Goal: Navigation & Orientation: Find specific page/section

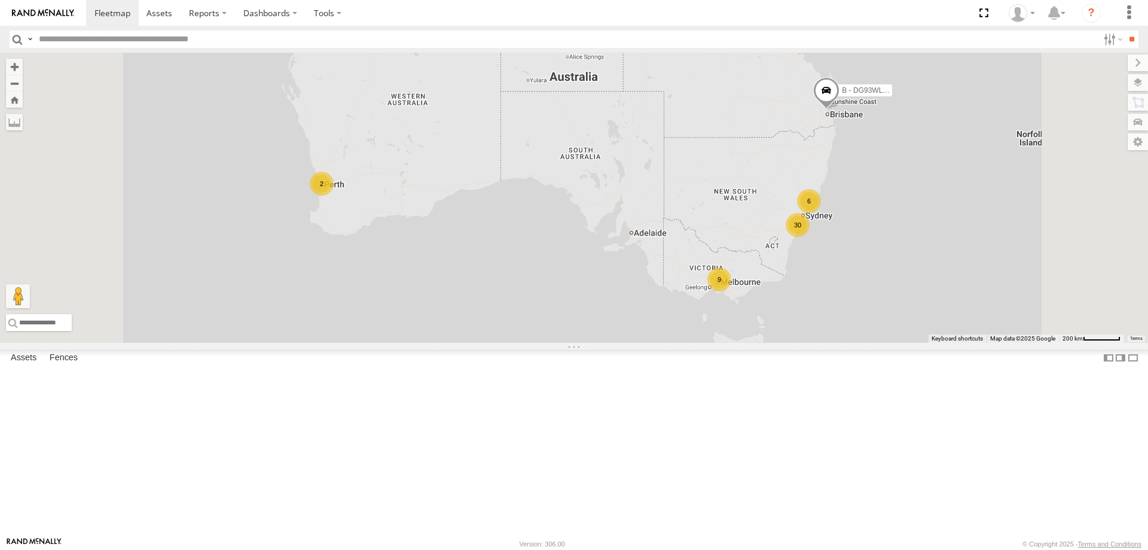
click at [0, 0] on div "W - IHW010 - [PERSON_NAME]" at bounding box center [0, 0] width 0 height 0
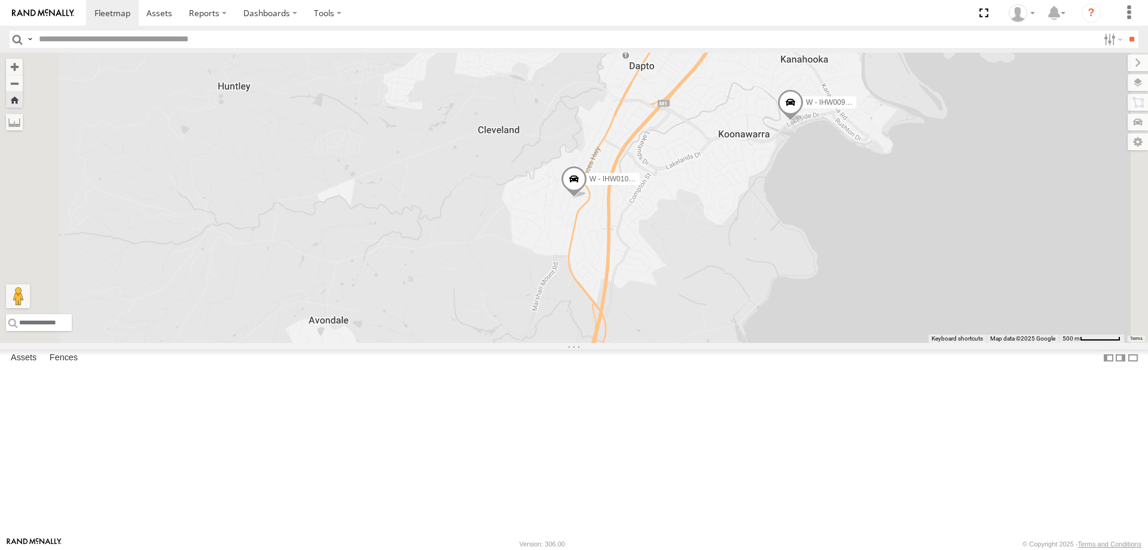
click at [0, 0] on div "All Assets" at bounding box center [0, 0] width 0 height 0
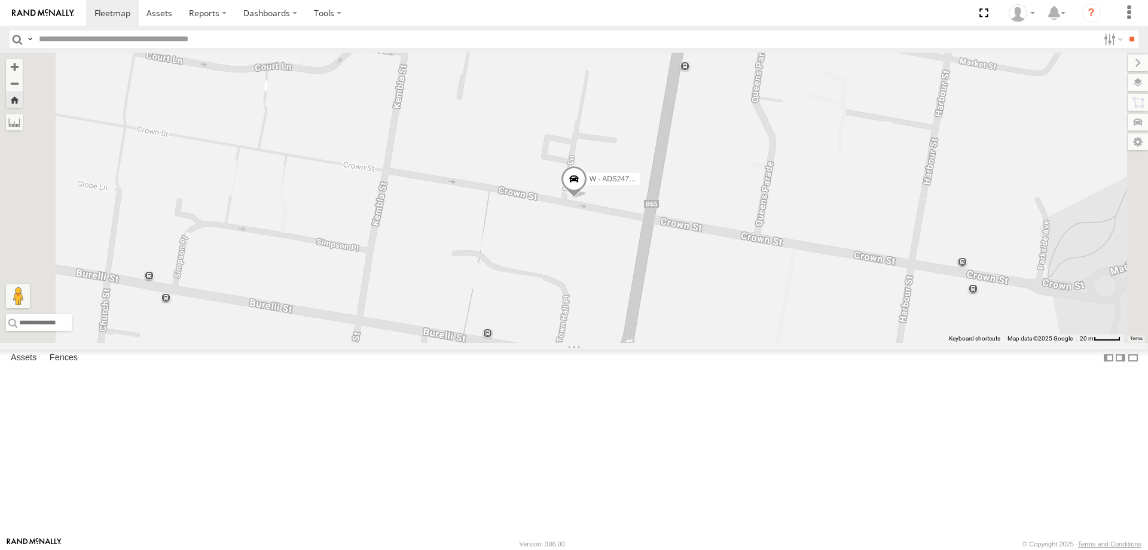
click at [0, 0] on div "W - KB438 - [PERSON_NAME]" at bounding box center [0, 0] width 0 height 0
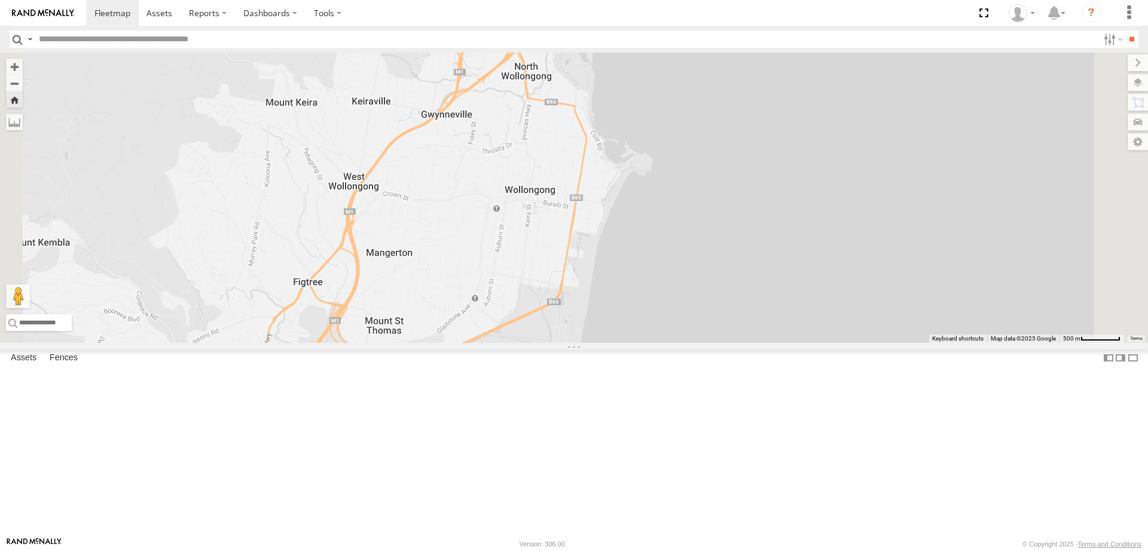
click at [0, 0] on div "W - KB438 - [PERSON_NAME]" at bounding box center [0, 0] width 0 height 0
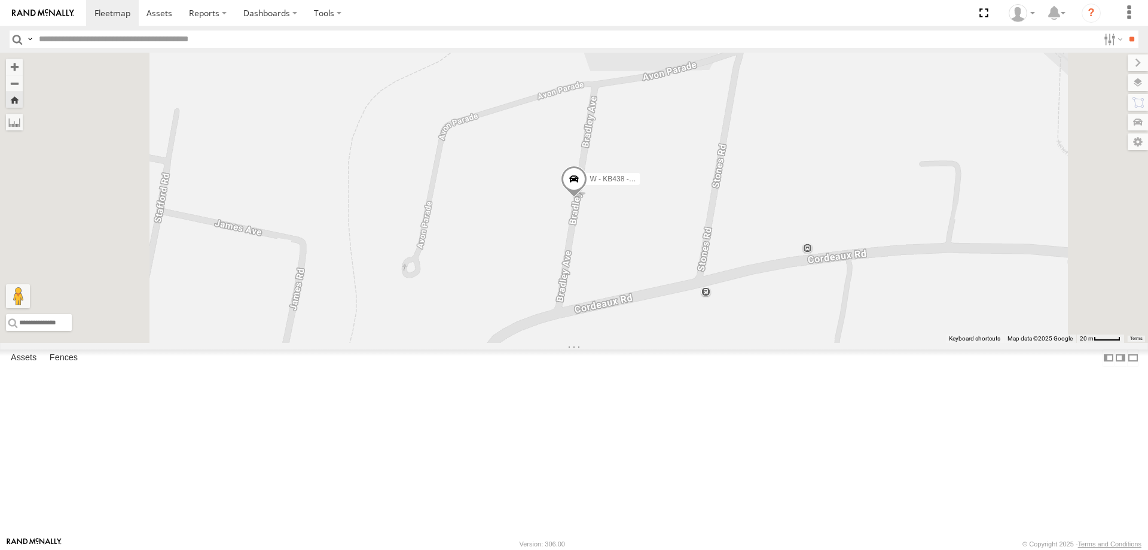
click at [0, 0] on div "All Assets" at bounding box center [0, 0] width 0 height 0
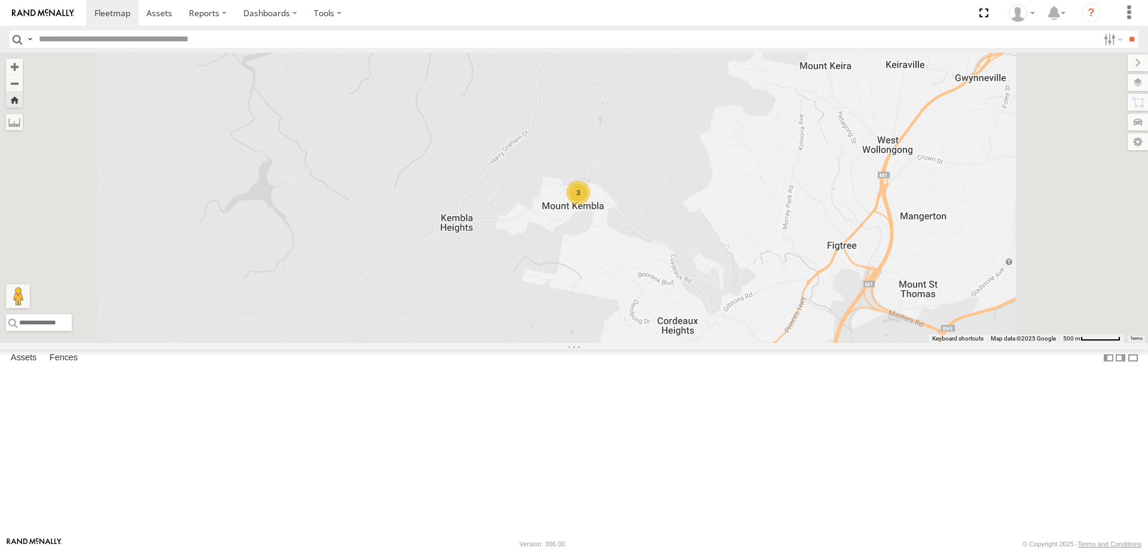
click at [0, 0] on div "W - IHW010 - [PERSON_NAME] All Assets" at bounding box center [0, 0] width 0 height 0
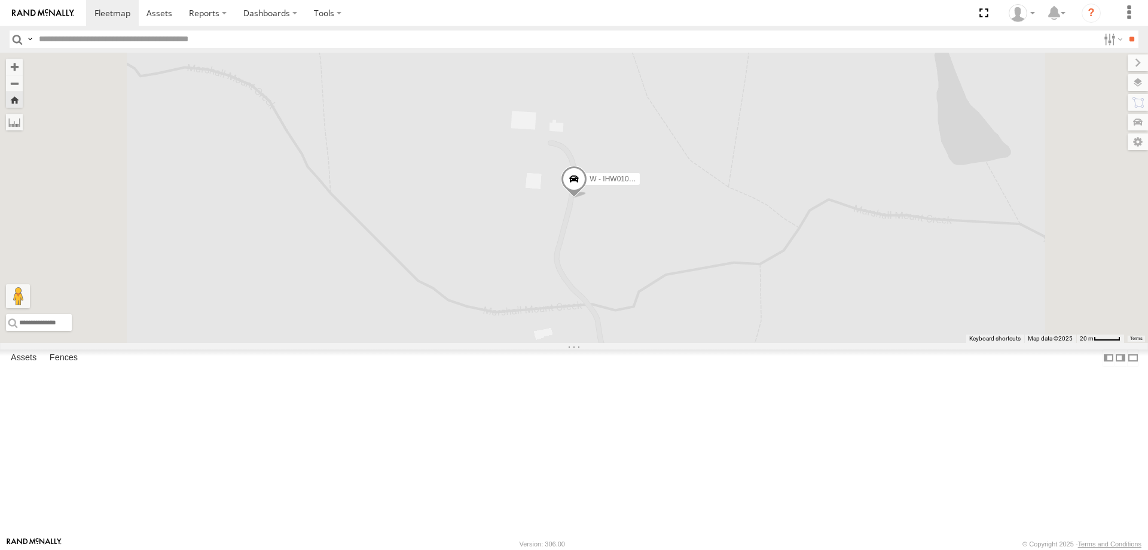
click at [0, 0] on div "W - ADS247 - [PERSON_NAME]" at bounding box center [0, 0] width 0 height 0
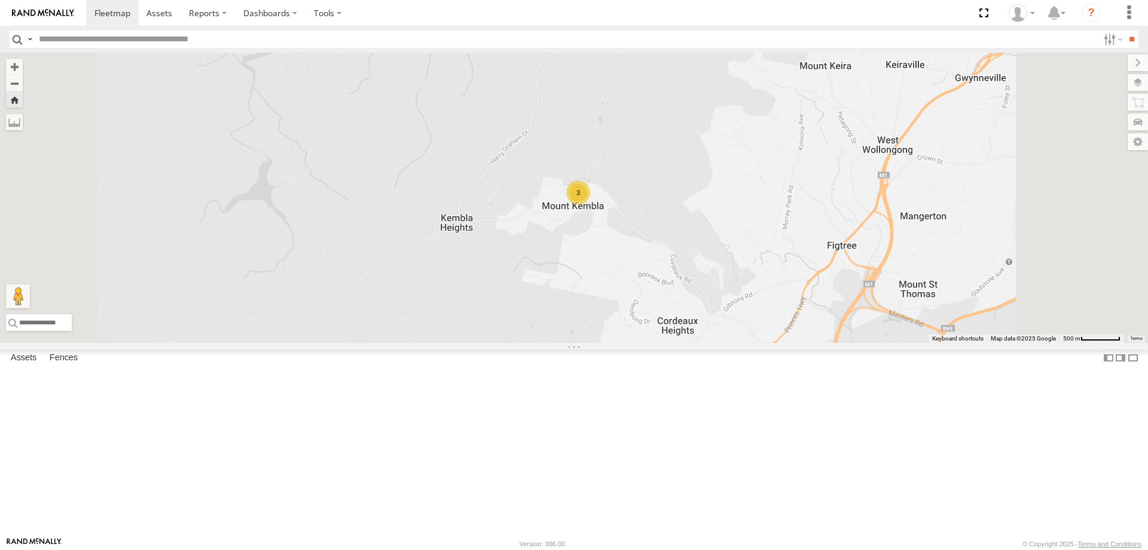
click at [0, 0] on div "W - IHW010 - [PERSON_NAME]" at bounding box center [0, 0] width 0 height 0
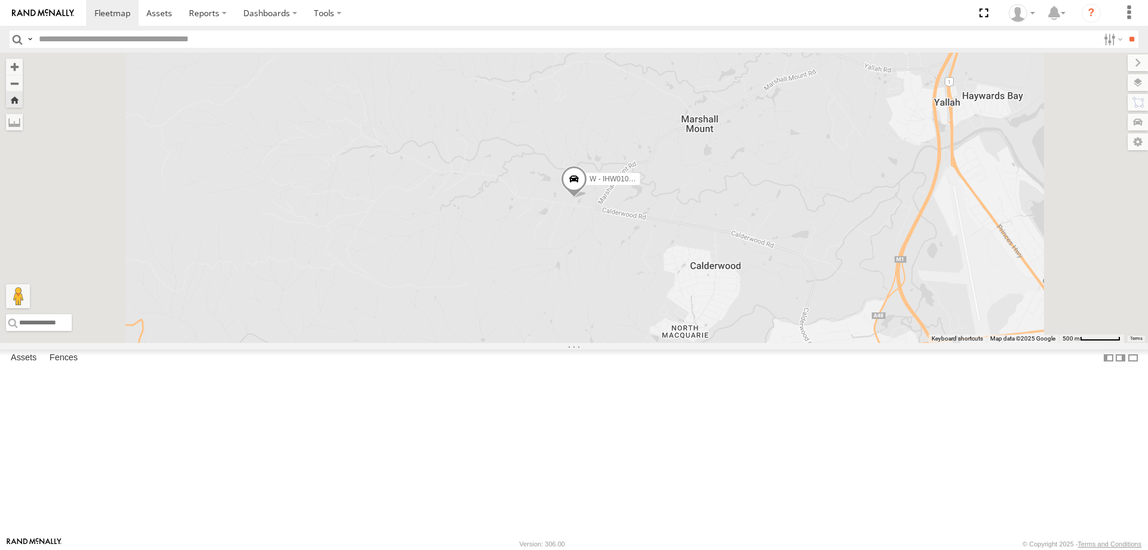
click at [0, 0] on div "W - ADS247 - [PERSON_NAME]" at bounding box center [0, 0] width 0 height 0
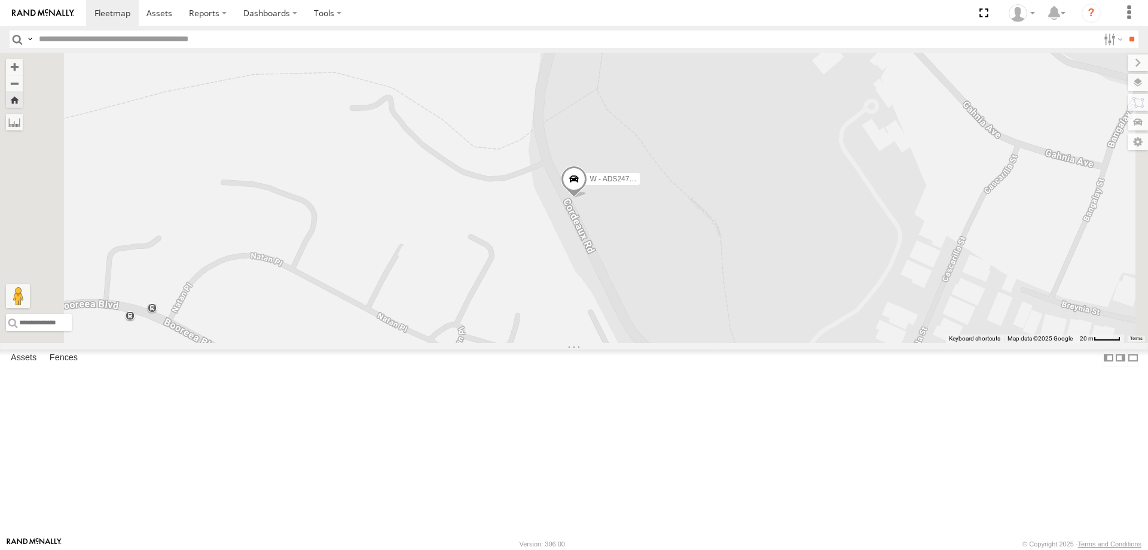
click at [0, 0] on div "All Assets" at bounding box center [0, 0] width 0 height 0
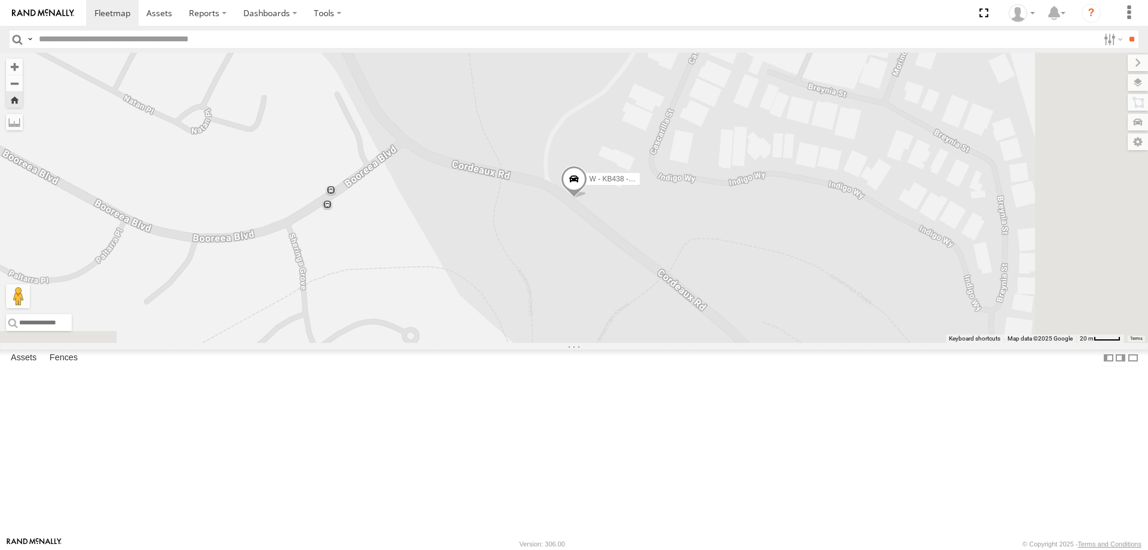
click at [0, 0] on div "W - IHW010 - [PERSON_NAME]" at bounding box center [0, 0] width 0 height 0
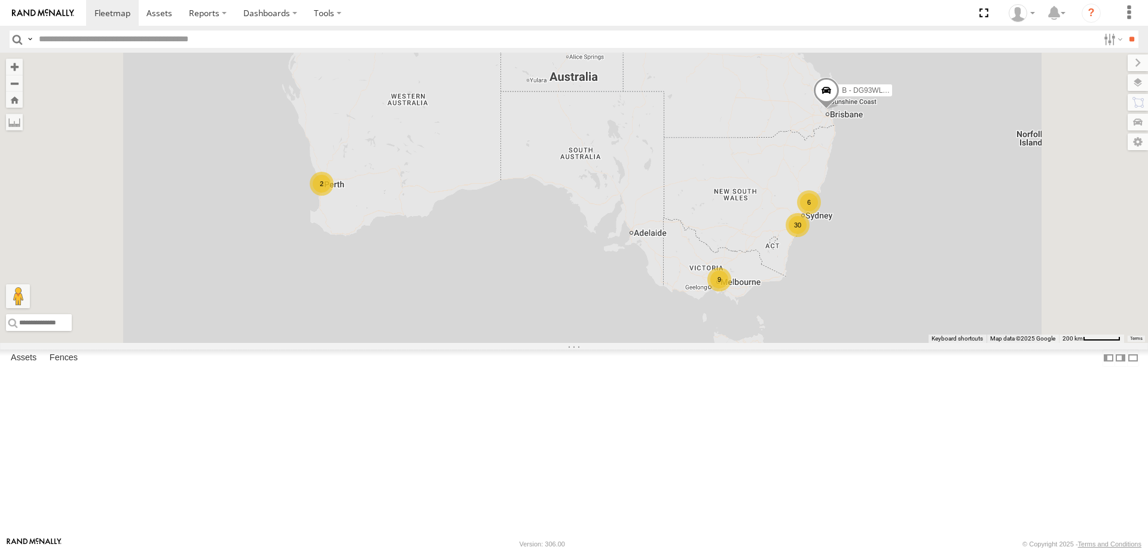
click at [0, 0] on div "W - KB438 - [PERSON_NAME] All Assets" at bounding box center [0, 0] width 0 height 0
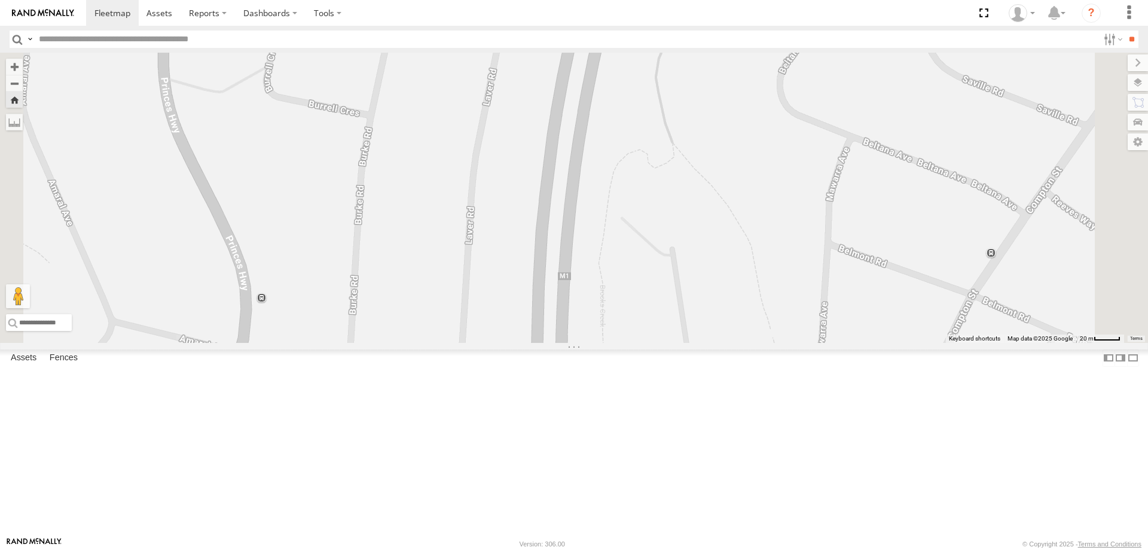
click at [0, 0] on div "All Assets" at bounding box center [0, 0] width 0 height 0
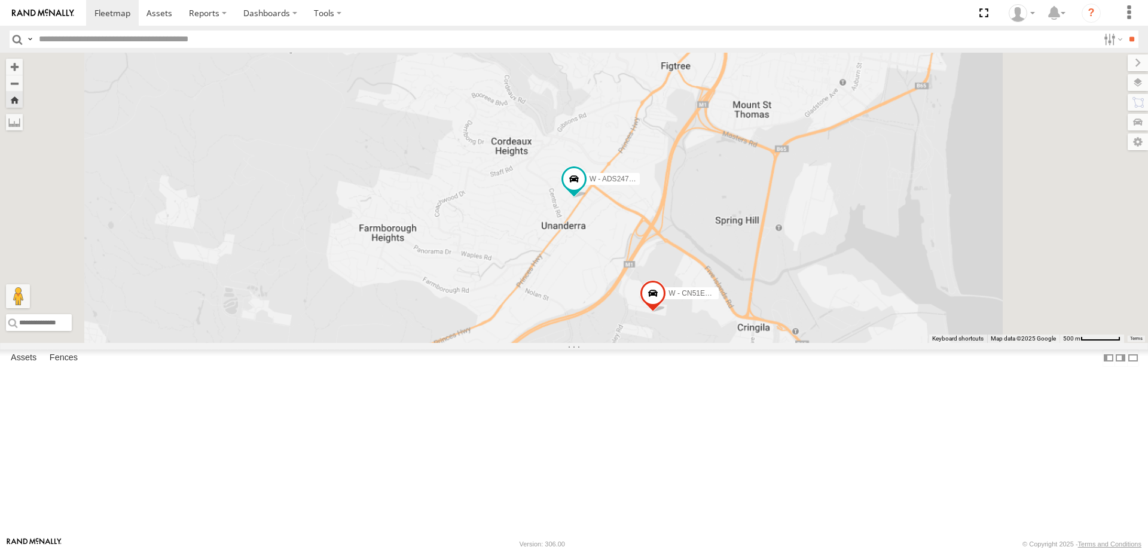
click at [0, 0] on div "W - IHW010 - [PERSON_NAME]" at bounding box center [0, 0] width 0 height 0
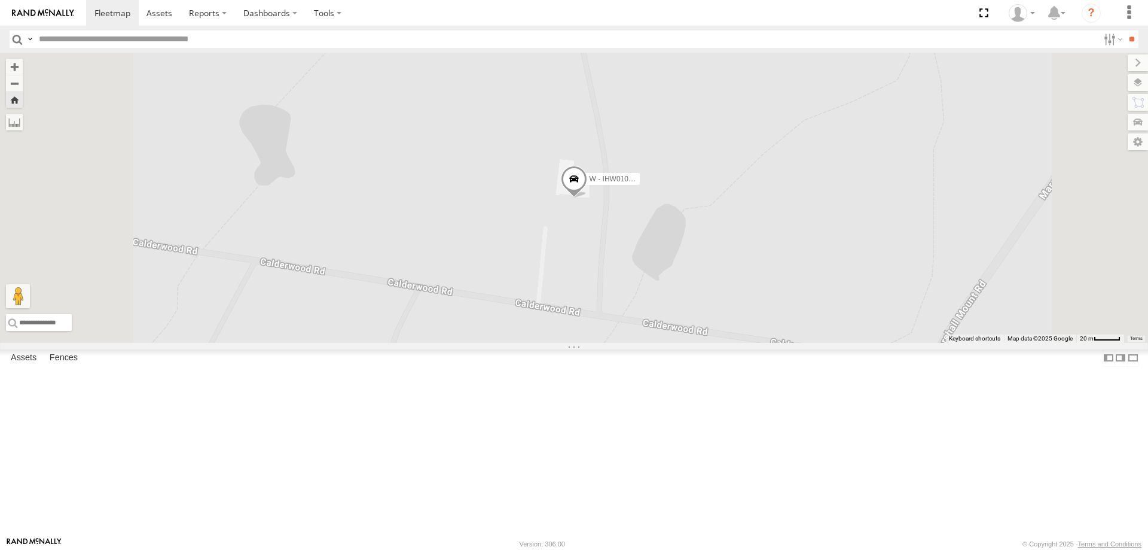
click at [0, 0] on div "All Assets" at bounding box center [0, 0] width 0 height 0
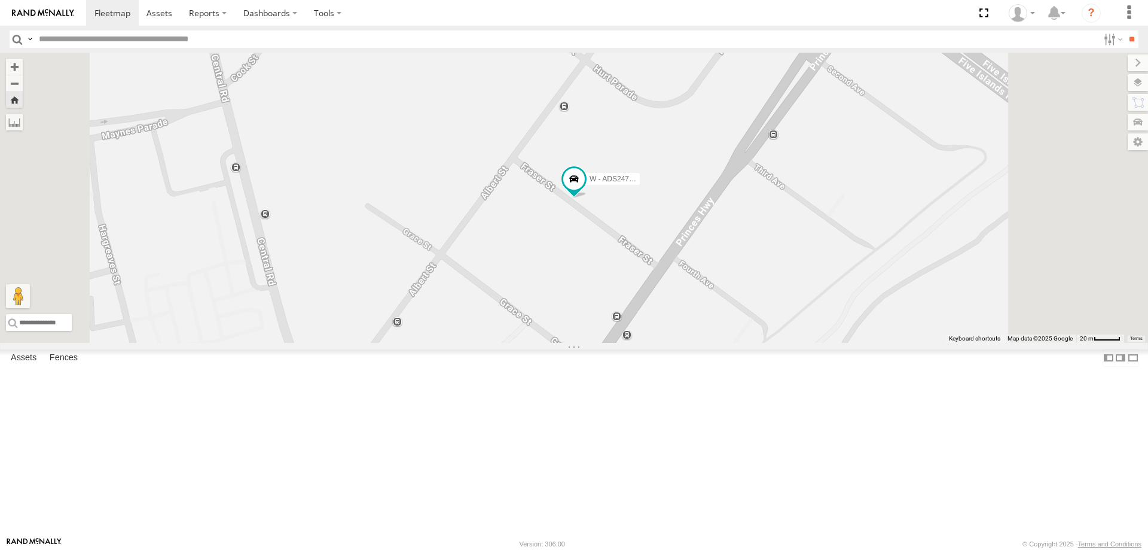
click at [0, 0] on div "All Assets" at bounding box center [0, 0] width 0 height 0
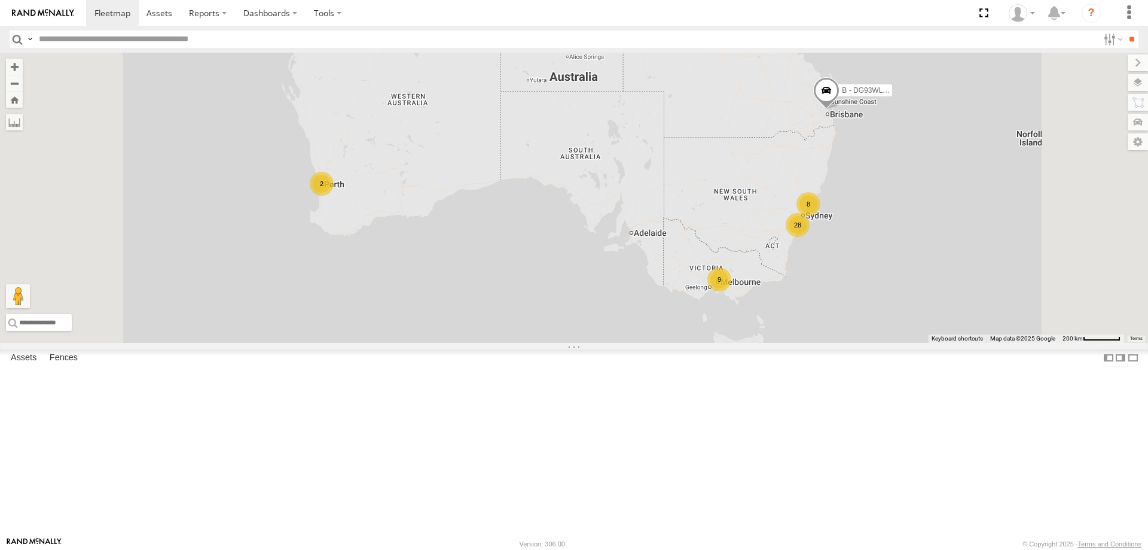
click at [0, 0] on div "W - IHW010 - [PERSON_NAME] All Assets" at bounding box center [0, 0] width 0 height 0
click at [0, 0] on div "W - ADS247 - [PERSON_NAME]" at bounding box center [0, 0] width 0 height 0
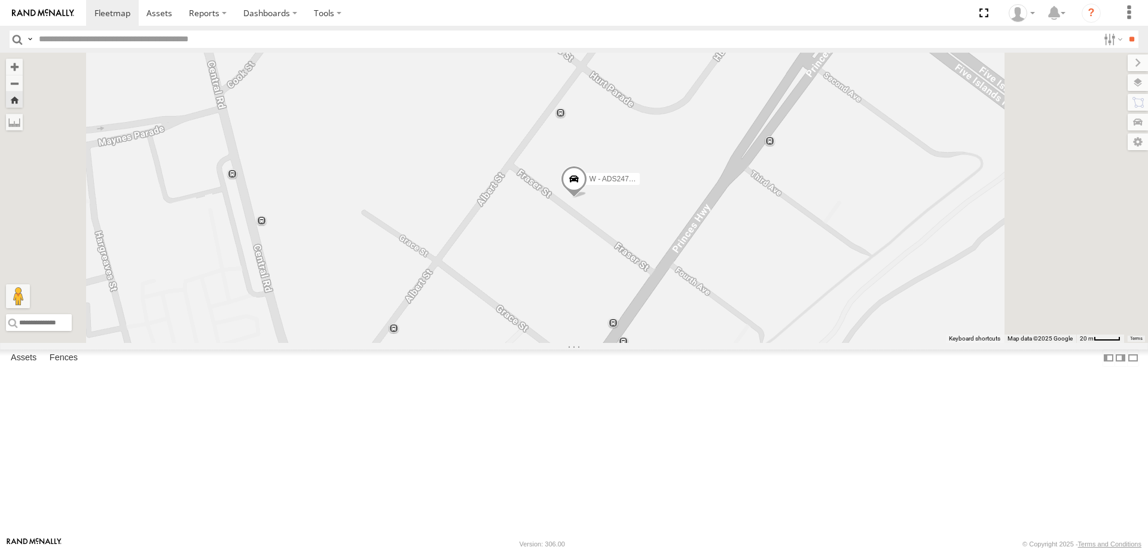
click at [0, 0] on div "W - KB438 - [PERSON_NAME]" at bounding box center [0, 0] width 0 height 0
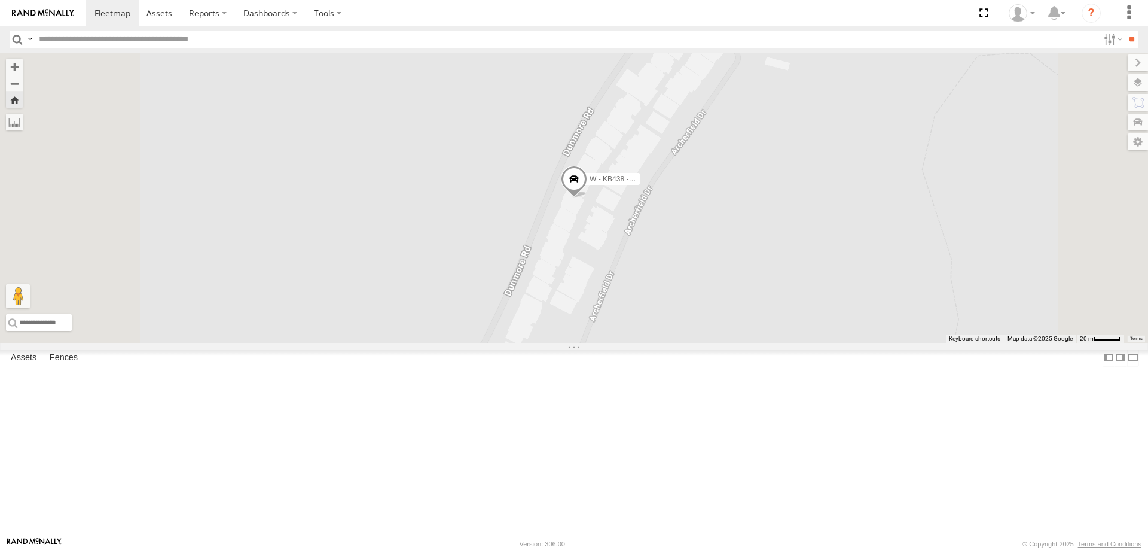
click at [0, 0] on div "W - IHW010 - [PERSON_NAME]" at bounding box center [0, 0] width 0 height 0
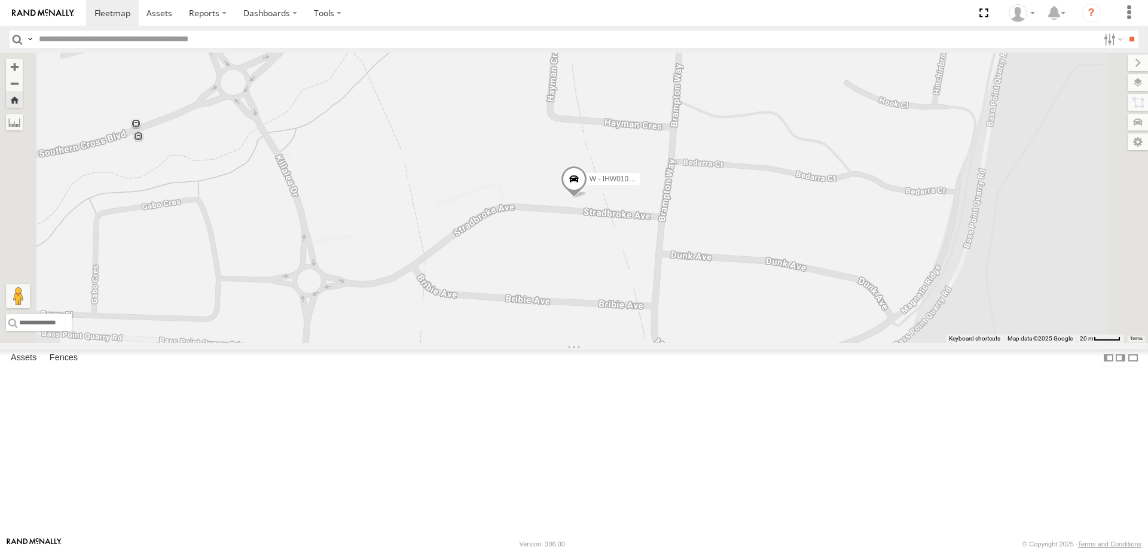
click at [0, 0] on div "W - ADS247 - [PERSON_NAME]" at bounding box center [0, 0] width 0 height 0
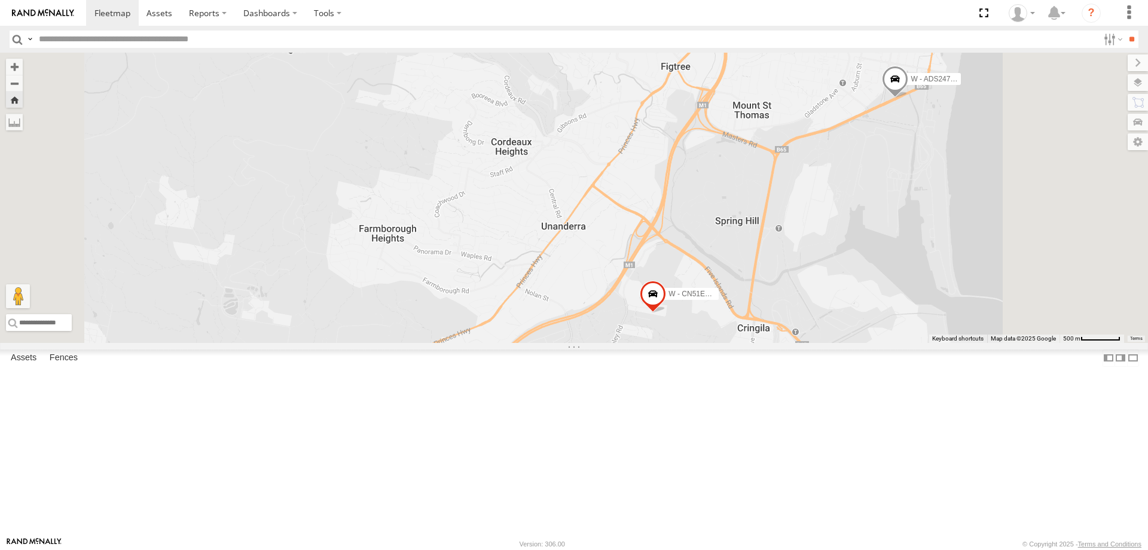
click at [0, 0] on div "W - ADS247 - [PERSON_NAME] All Assets" at bounding box center [0, 0] width 0 height 0
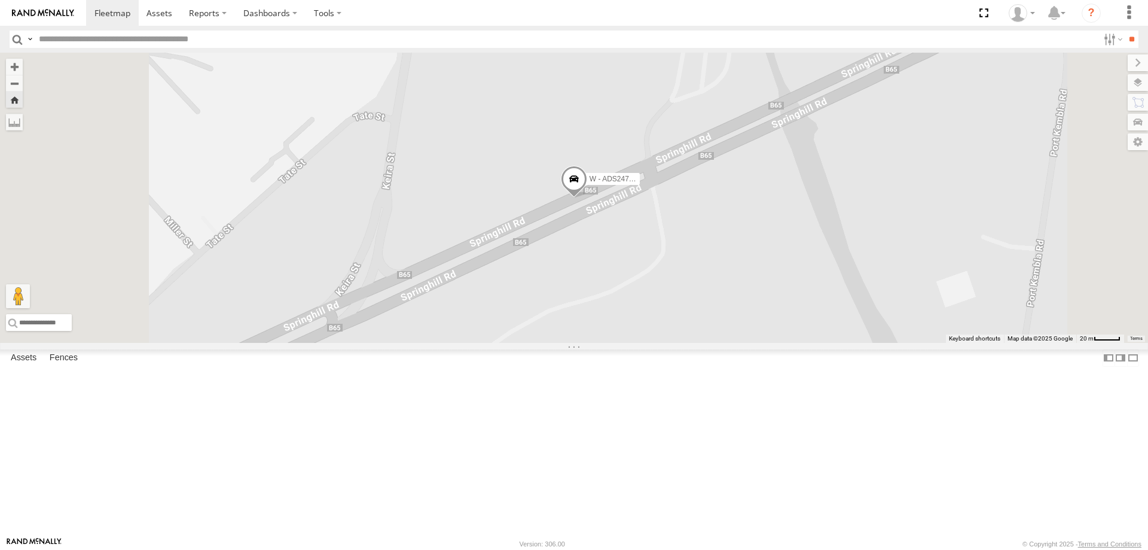
click at [0, 0] on div "W - KB438 - [PERSON_NAME]" at bounding box center [0, 0] width 0 height 0
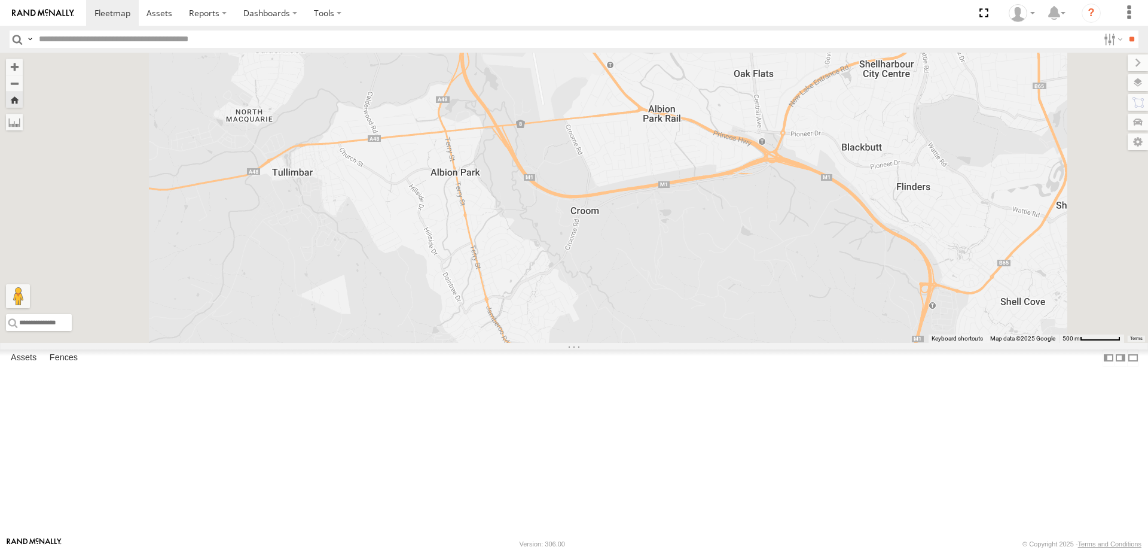
click at [0, 0] on div "W - KB438 - [PERSON_NAME]" at bounding box center [0, 0] width 0 height 0
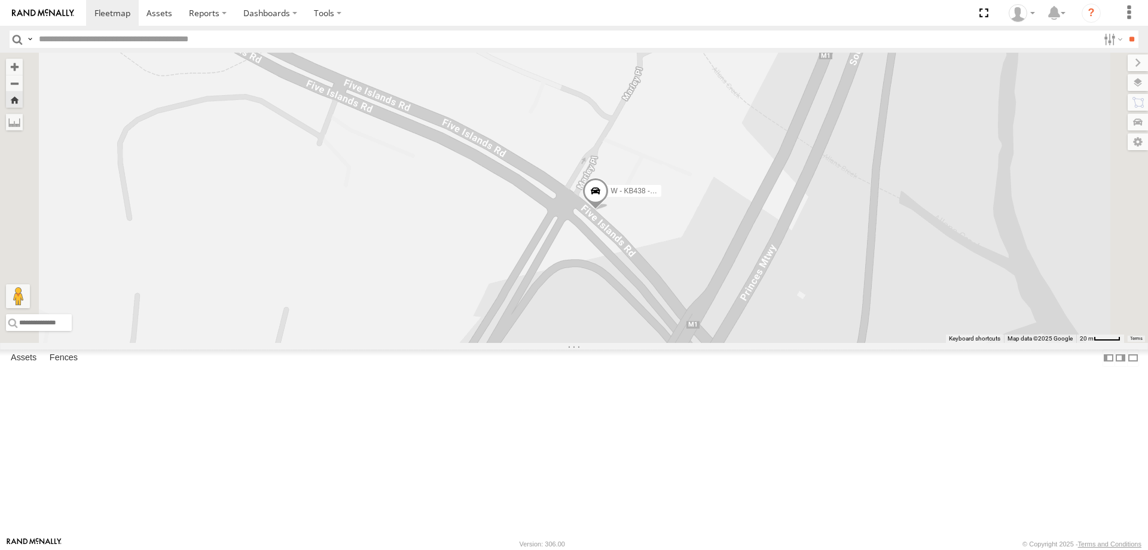
click at [0, 0] on div "W - ADS247 - [PERSON_NAME]" at bounding box center [0, 0] width 0 height 0
